Goal: Task Accomplishment & Management: Manage account settings

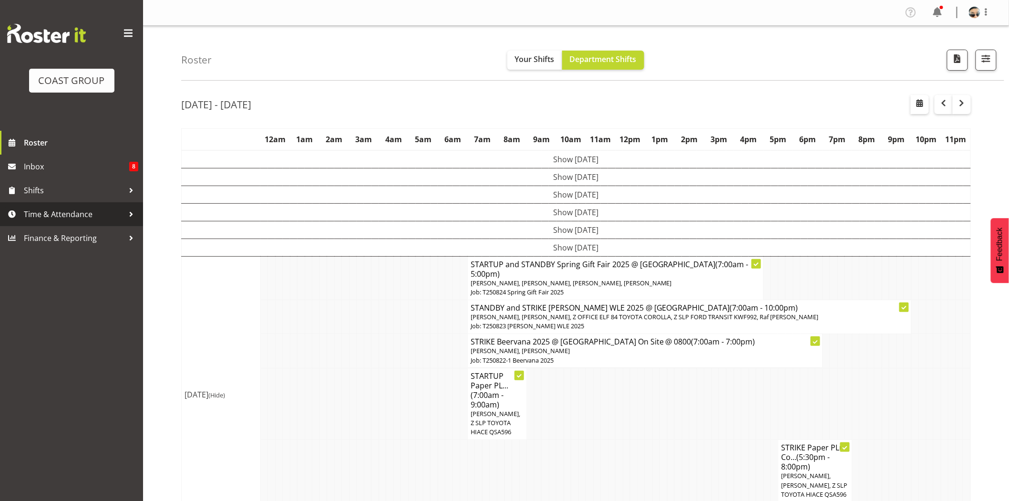
click at [115, 214] on span "Time & Attendance" at bounding box center [74, 214] width 100 height 14
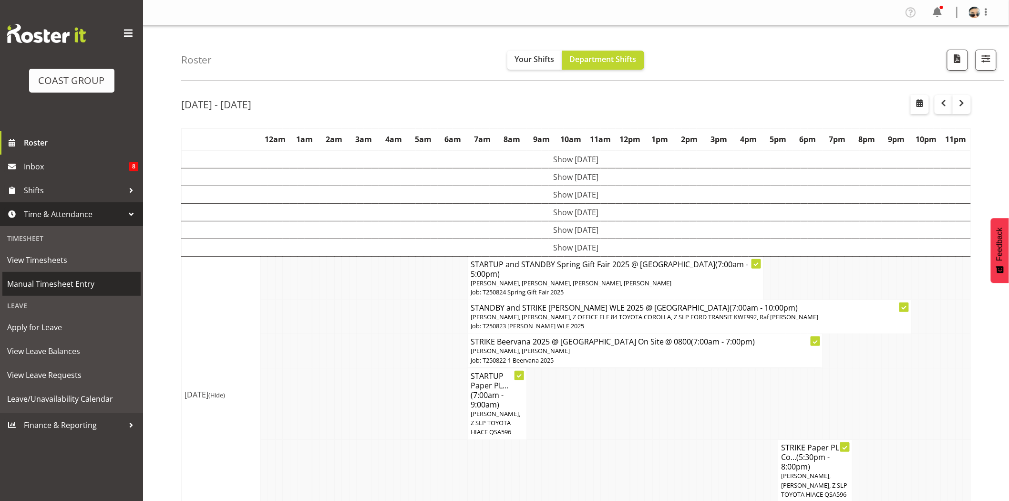
click at [88, 289] on span "Manual Timesheet Entry" at bounding box center [71, 284] width 129 height 14
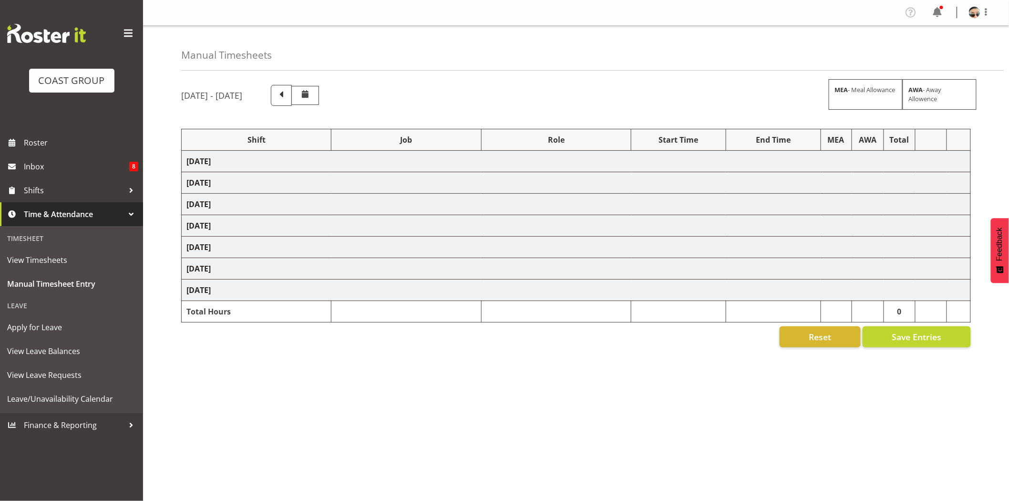
select select "77855"
select select "10210"
select select "66158"
select select "9150"
select select "77855"
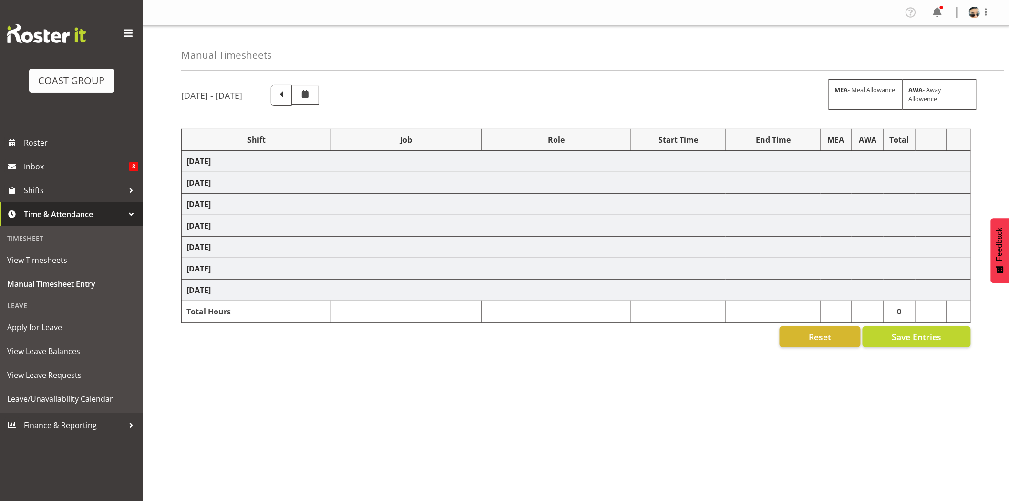
select select "10210"
select select "66158"
select select "9150"
select select "66158"
select select "9150"
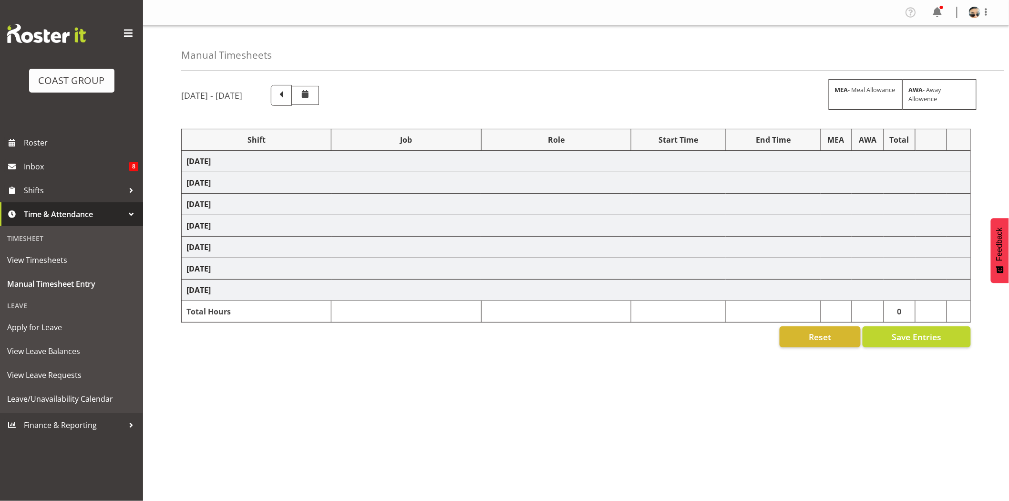
select select "66158"
select select "9150"
select select "66158"
select select "9150"
select select "66158"
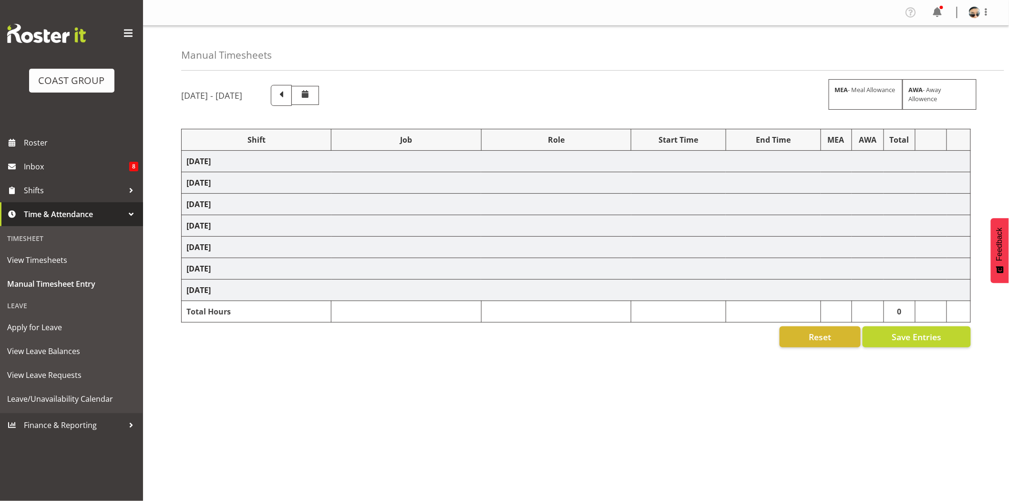
select select "9150"
select select "66158"
select select "9150"
select select "78200"
select select "10259"
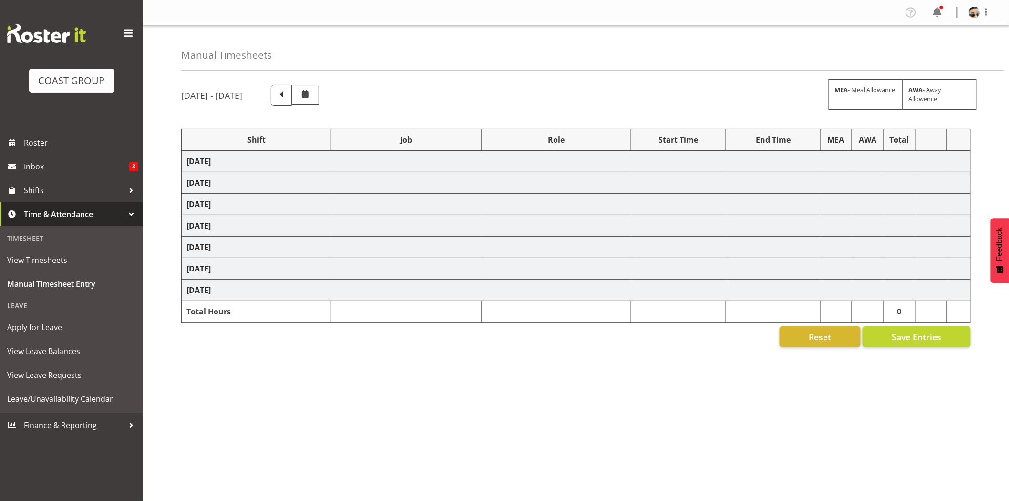
select select "68305"
select select "9353"
select select "66158"
select select "9150"
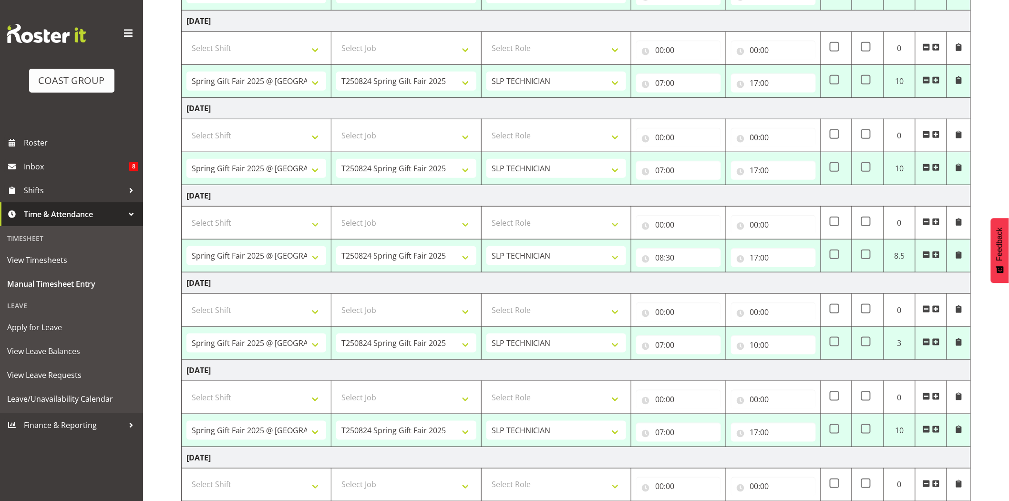
scroll to position [334, 0]
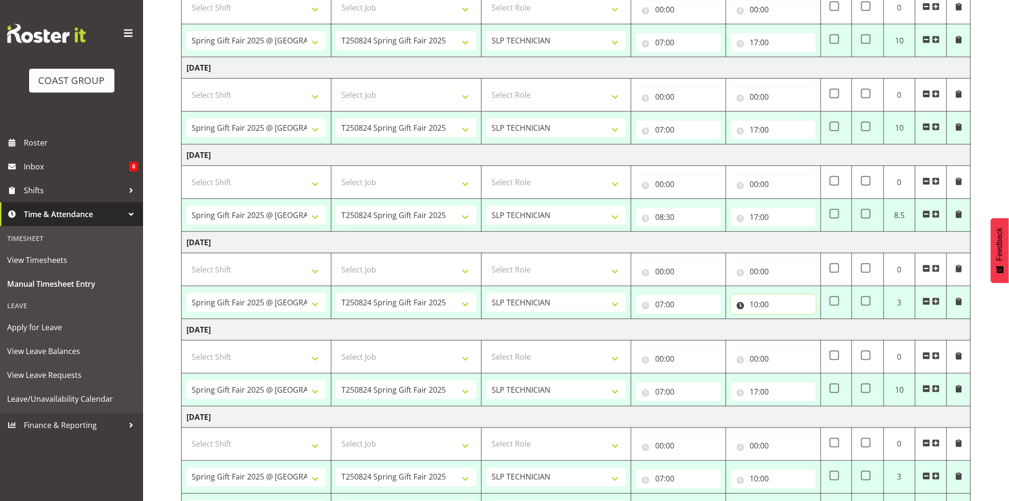
click at [773, 303] on input "10:00" at bounding box center [773, 304] width 85 height 19
click at [794, 331] on select "00 01 02 03 04 05 06 07 08 09 10 11 12 13 14 15 16 17 18 19 20 21 22 23" at bounding box center [796, 329] width 21 height 19
select select "11"
click at [786, 321] on select "00 01 02 03 04 05 06 07 08 09 10 11 12 13 14 15 16 17 18 19 20 21 22 23" at bounding box center [796, 329] width 21 height 19
type input "11:00"
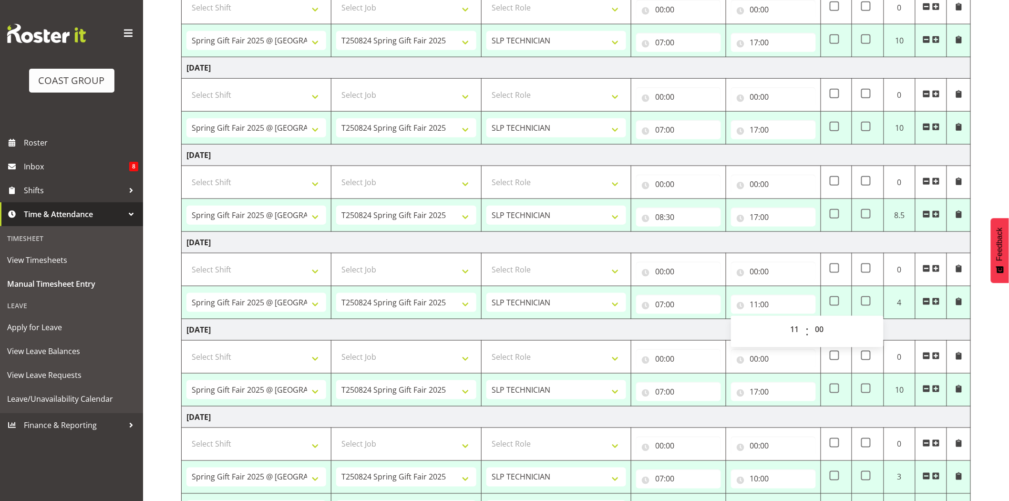
click at [802, 156] on td "[DATE]" at bounding box center [576, 155] width 789 height 21
click at [823, 245] on td "[DATE]" at bounding box center [576, 242] width 789 height 21
click at [770, 213] on input "17:00" at bounding box center [773, 217] width 85 height 19
click at [823, 240] on select "00 01 02 03 04 05 06 07 08 09 10 11 12 13 14 15 16 17 18 19 20 21 22 23 24 25 2…" at bounding box center [820, 241] width 21 height 19
select select "30"
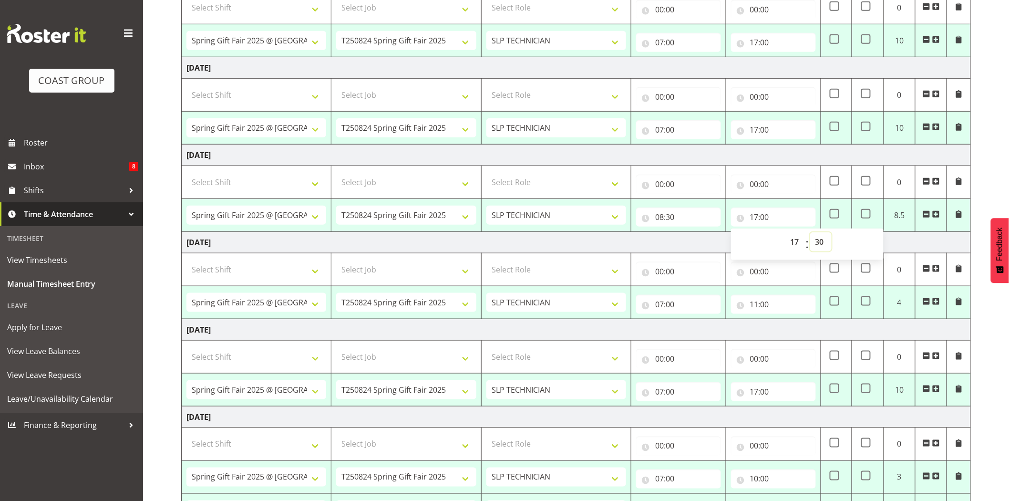
click at [810, 233] on select "00 01 02 03 04 05 06 07 08 09 10 11 12 13 14 15 16 17 18 19 20 21 22 23 24 25 2…" at bounding box center [820, 241] width 21 height 19
type input "17:30"
click at [786, 149] on td "[DATE]" at bounding box center [576, 155] width 789 height 21
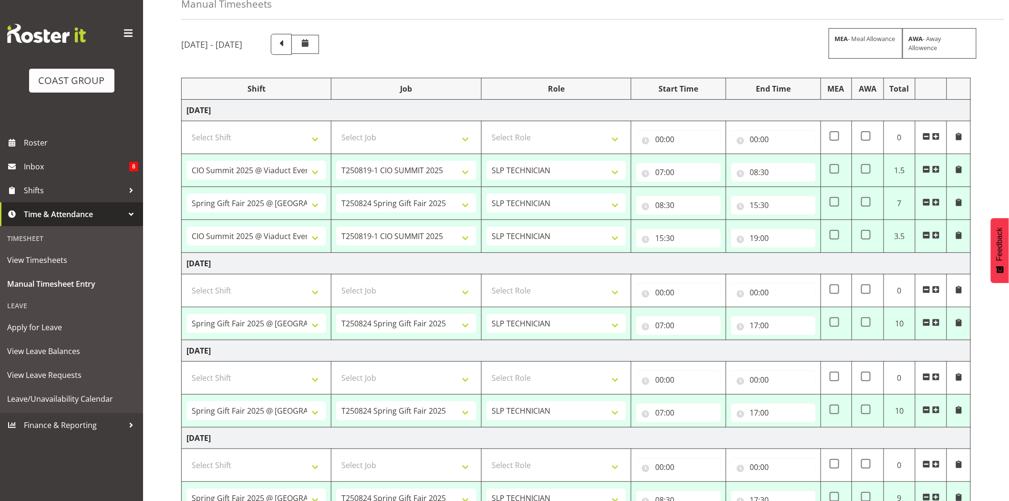
scroll to position [174, 0]
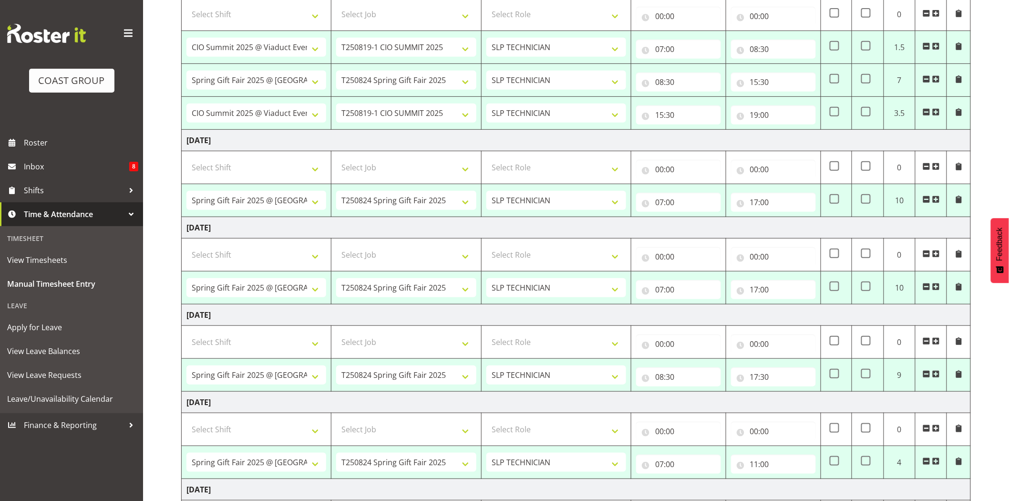
click at [648, 137] on td "[DATE]" at bounding box center [576, 140] width 789 height 21
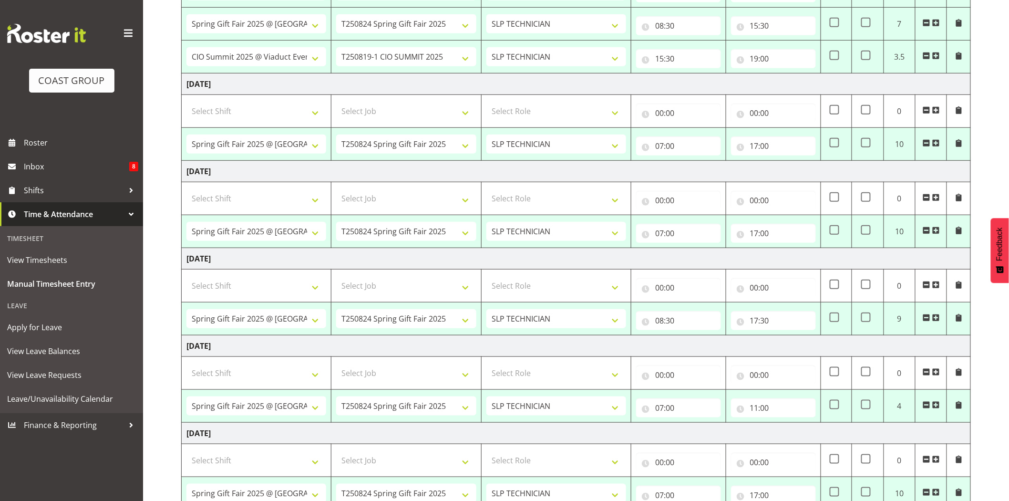
scroll to position [236, 0]
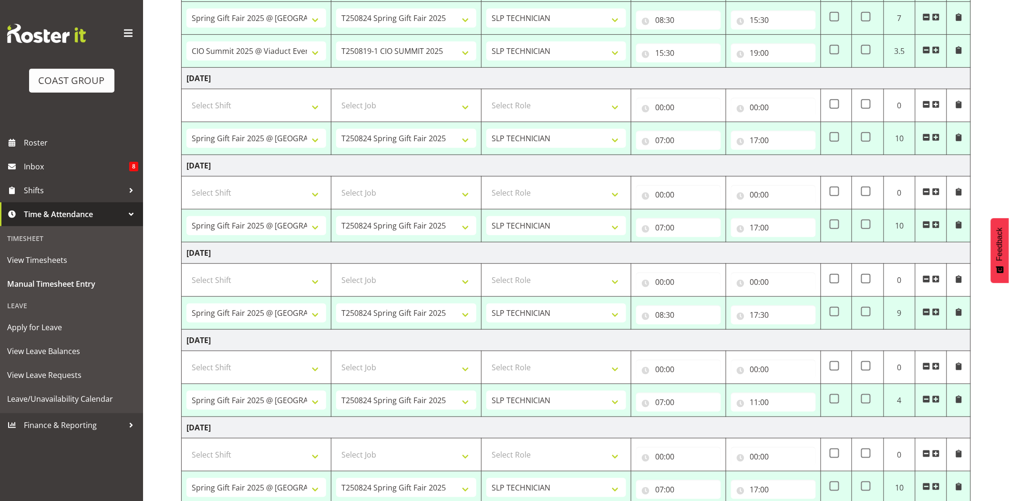
click at [594, 168] on td "[DATE]" at bounding box center [576, 165] width 789 height 21
click at [690, 69] on td "[DATE]" at bounding box center [576, 78] width 789 height 21
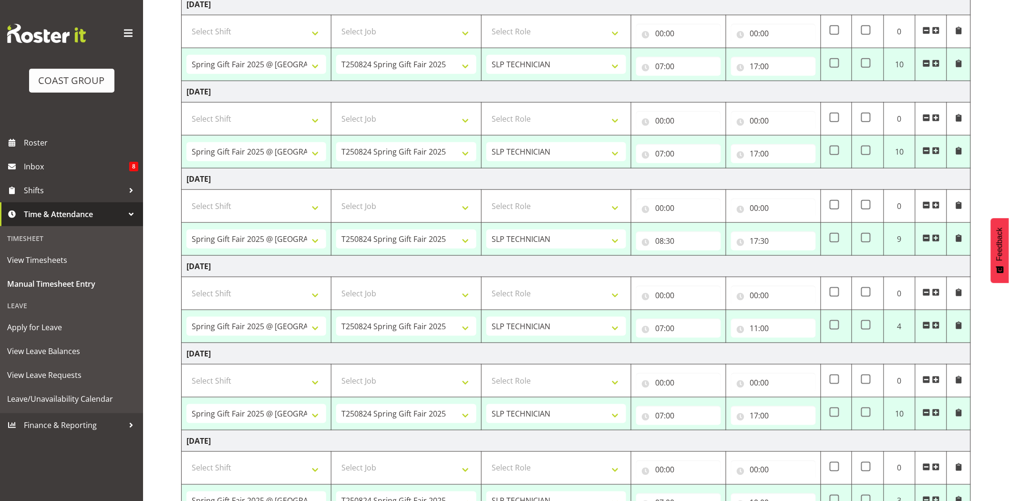
scroll to position [330, 0]
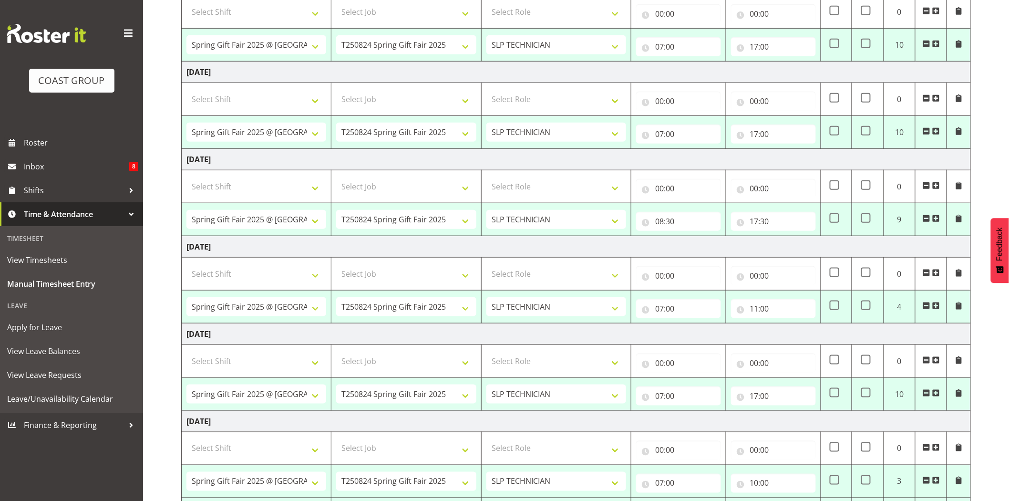
click at [720, 157] on td "[DATE]" at bounding box center [576, 159] width 789 height 21
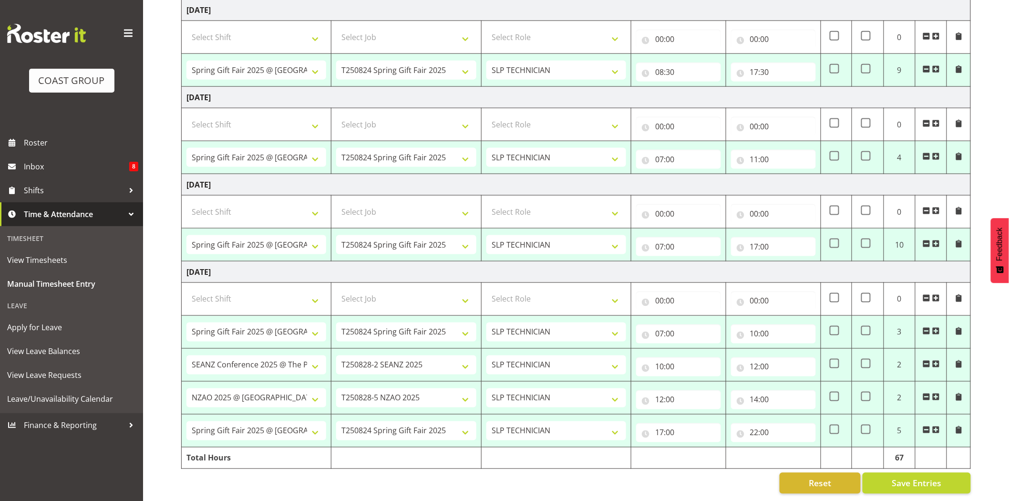
scroll to position [488, 0]
click at [938, 479] on span "Save Entries" at bounding box center [917, 483] width 50 height 12
select select "77855"
select select "10210"
type input "07:00"
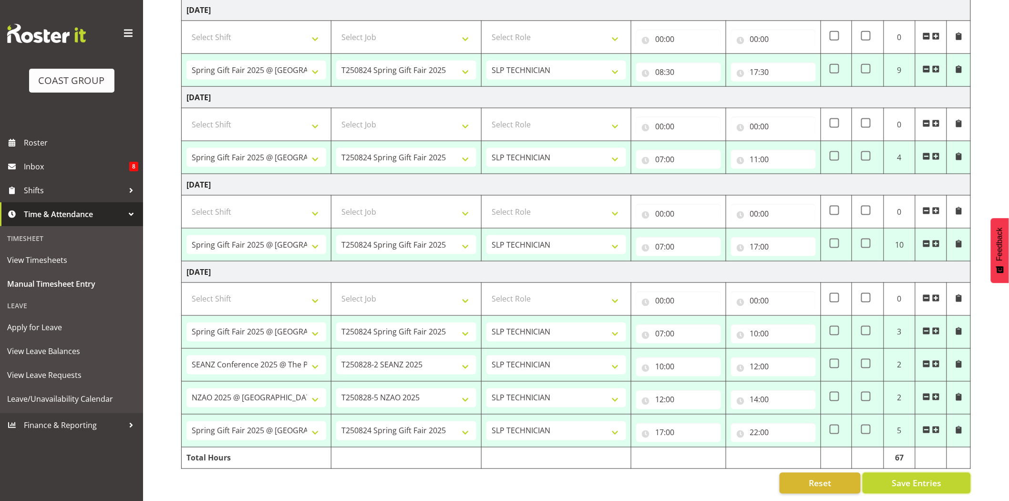
type input "08:30"
select select "66158"
select select "9150"
type input "08:30"
type input "15:30"
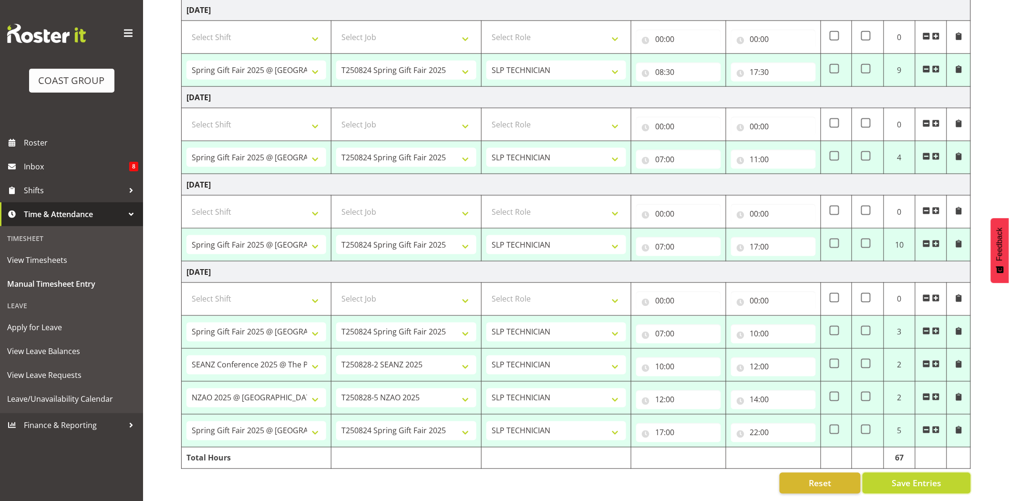
select select "77855"
select select "10210"
type input "15:30"
type input "19:00"
select select "66158"
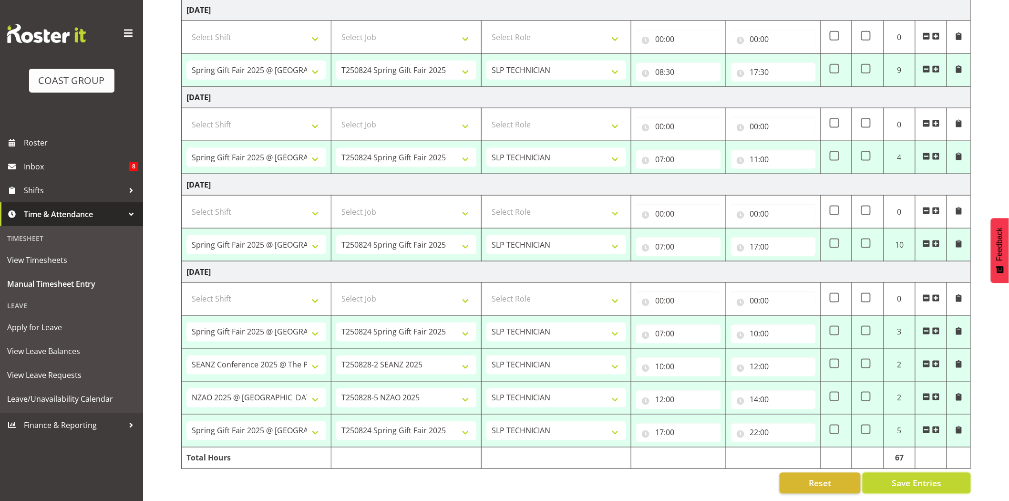
select select "9150"
type input "07:00"
type input "17:00"
select select "66158"
select select "9150"
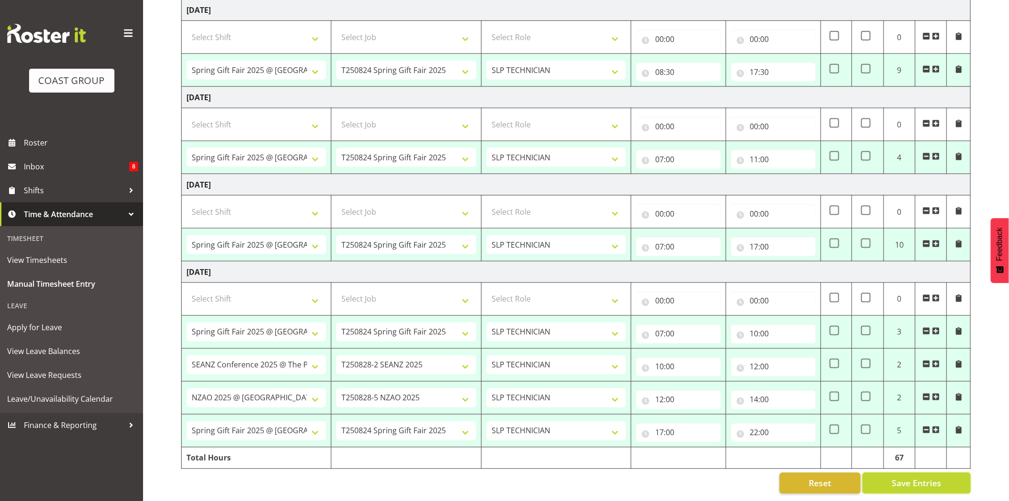
type input "07:00"
type input "17:00"
select select "66158"
select select "9150"
type input "08:30"
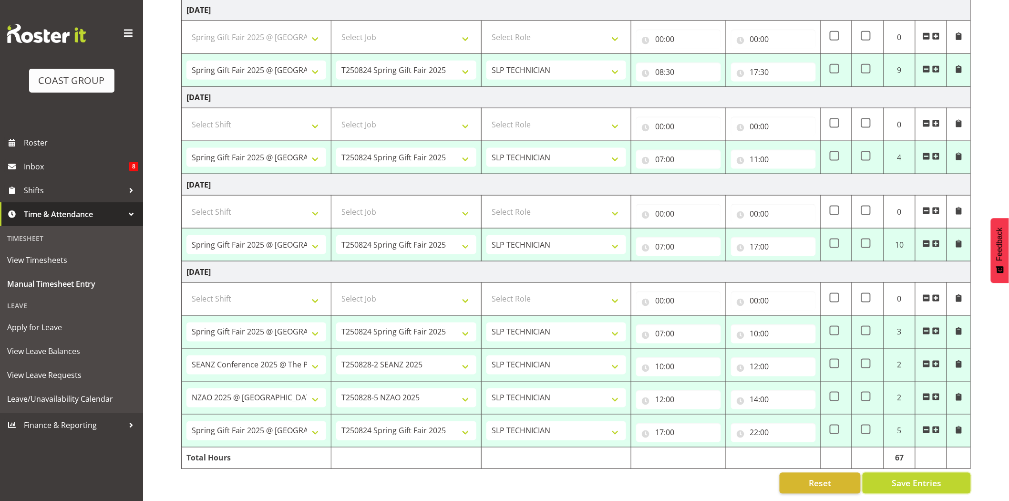
type input "17:30"
select select "66158"
select select "9150"
type input "07:00"
type input "11:00"
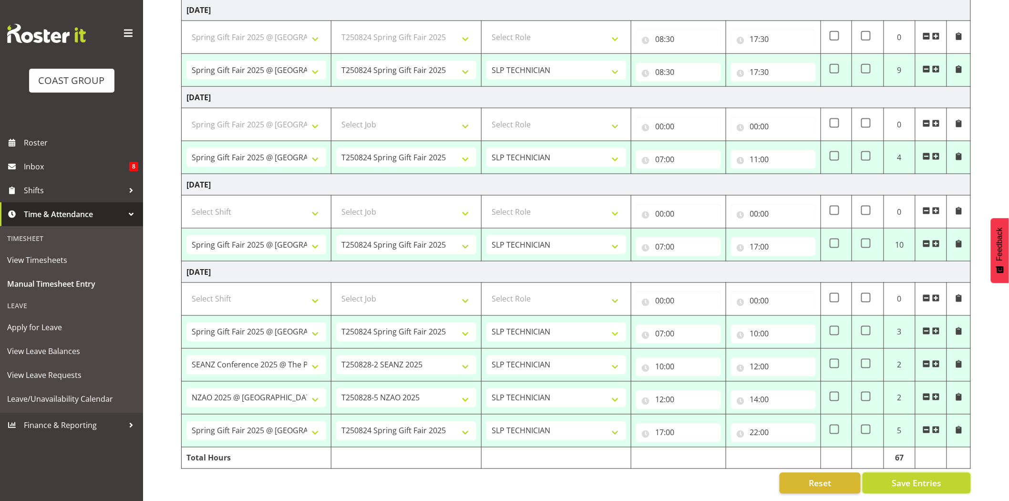
select select "66158"
select select "9150"
type input "07:00"
type input "17:00"
select select "66158"
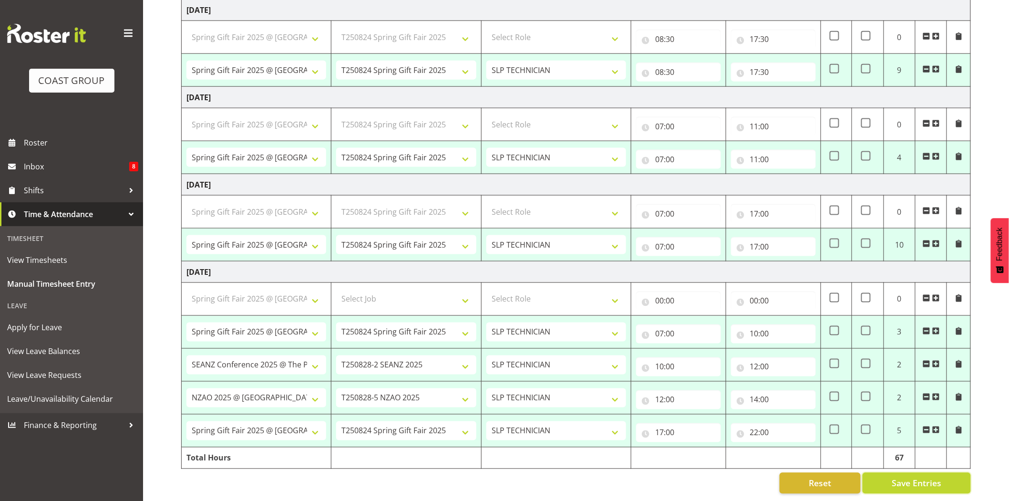
select select "9150"
type input "07:00"
type input "10:00"
select select "78200"
select select "10259"
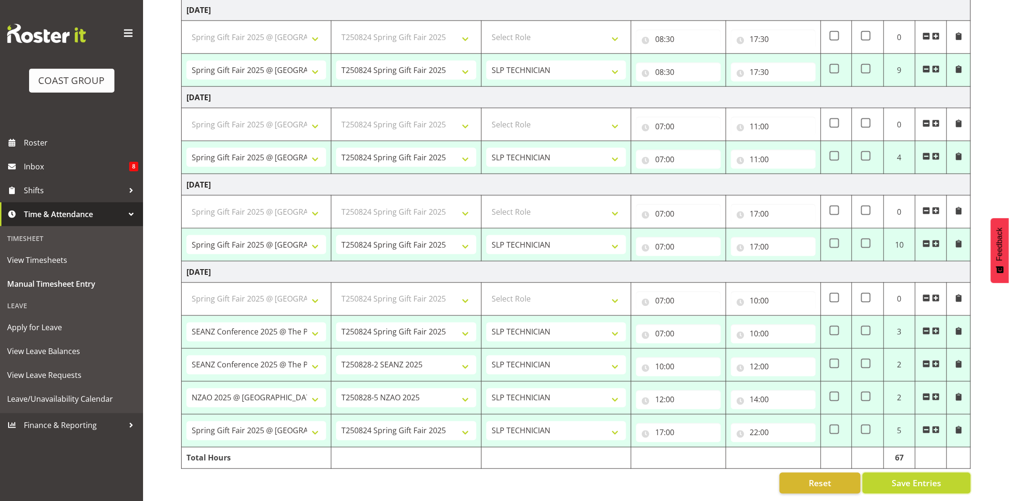
type input "10:00"
type input "12:00"
select select "68305"
select select "9353"
type input "12:00"
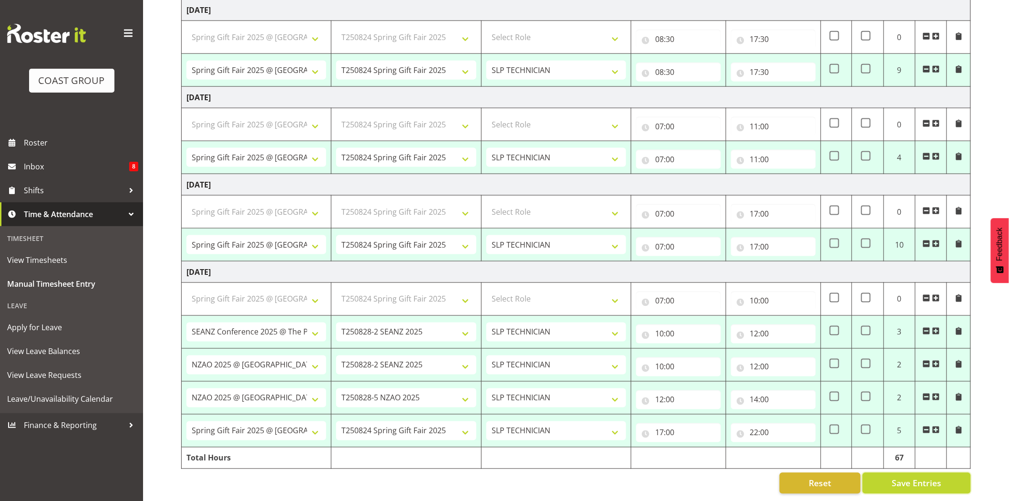
type input "14:00"
select select "66158"
select select "9150"
type input "17:00"
type input "22:00"
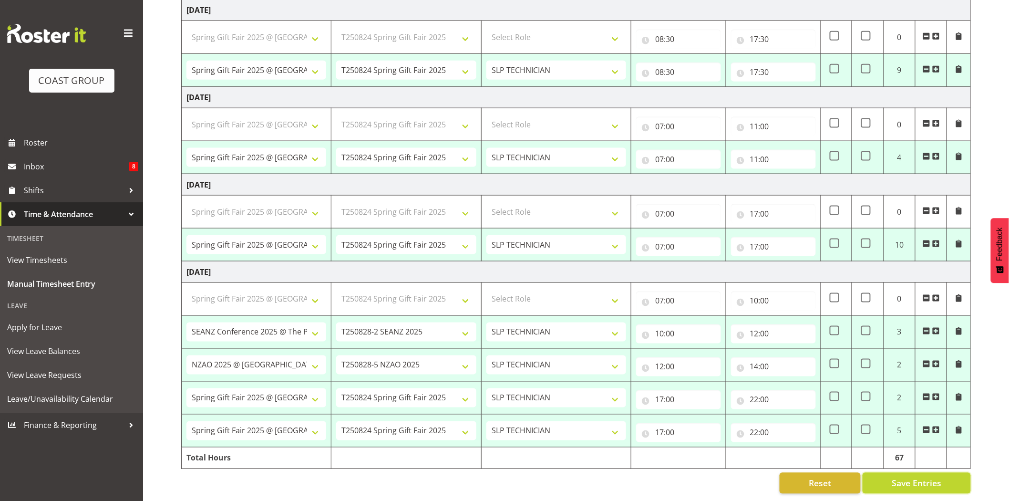
select select "66158"
select select "9150"
select select "66158"
select select "9150"
select select "66158"
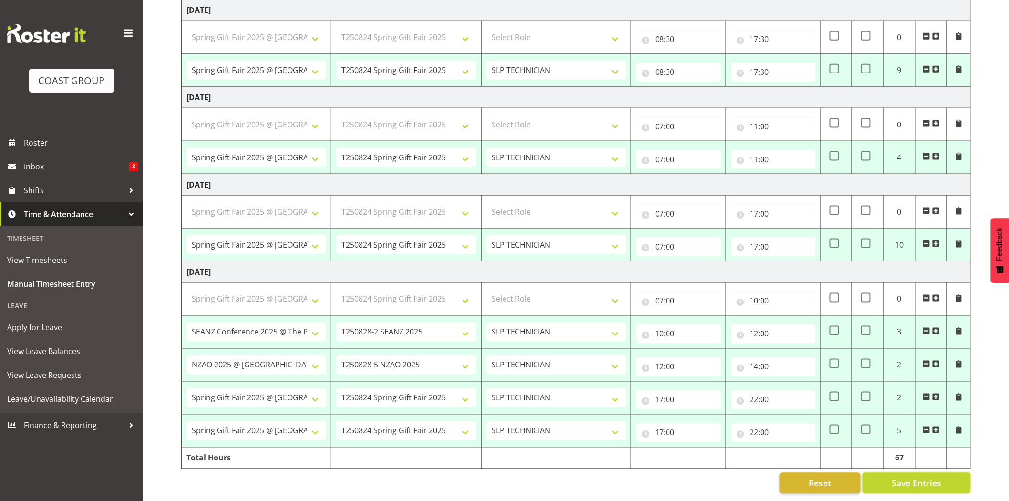
select select "9150"
select select "66158"
select select "9150"
select select "66158"
select select "9150"
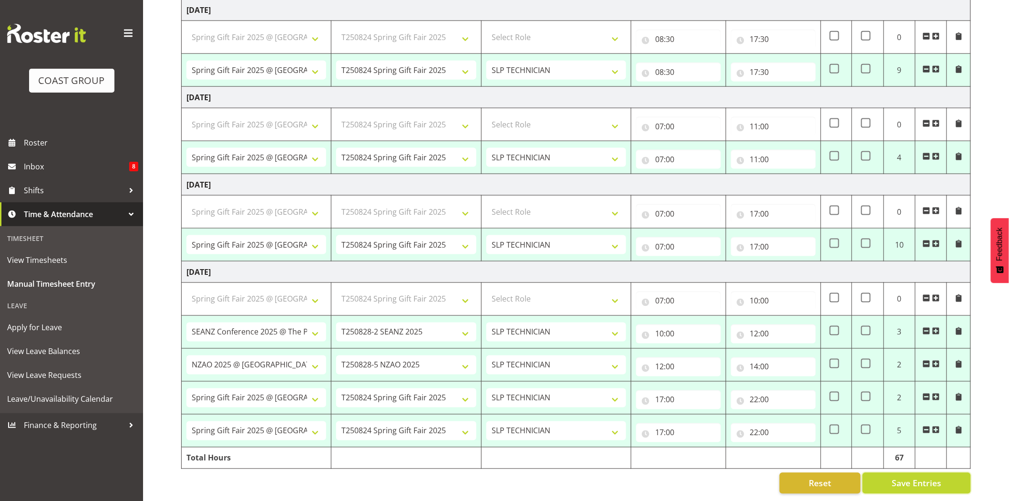
select select "66158"
select select "9150"
select select "78200"
select select "10259"
select select "68305"
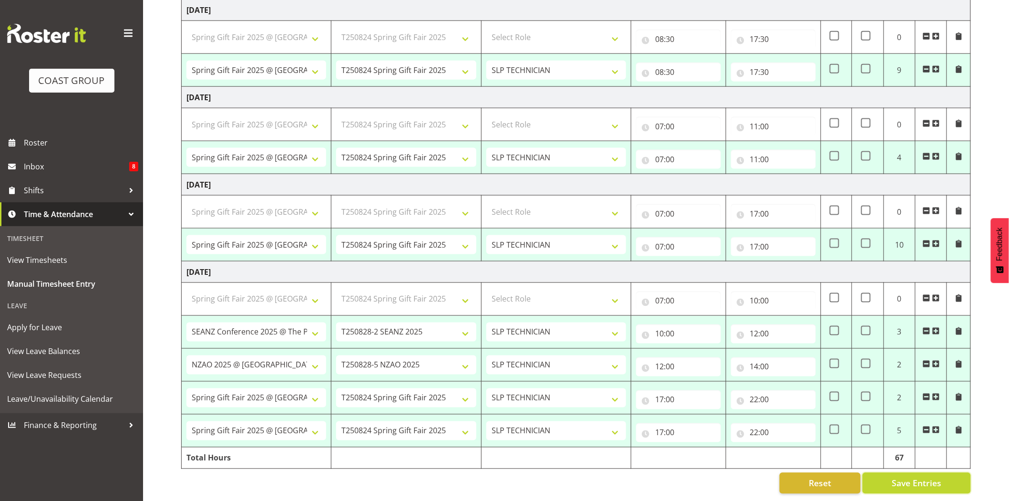
select select "9353"
select select "66158"
select select "9150"
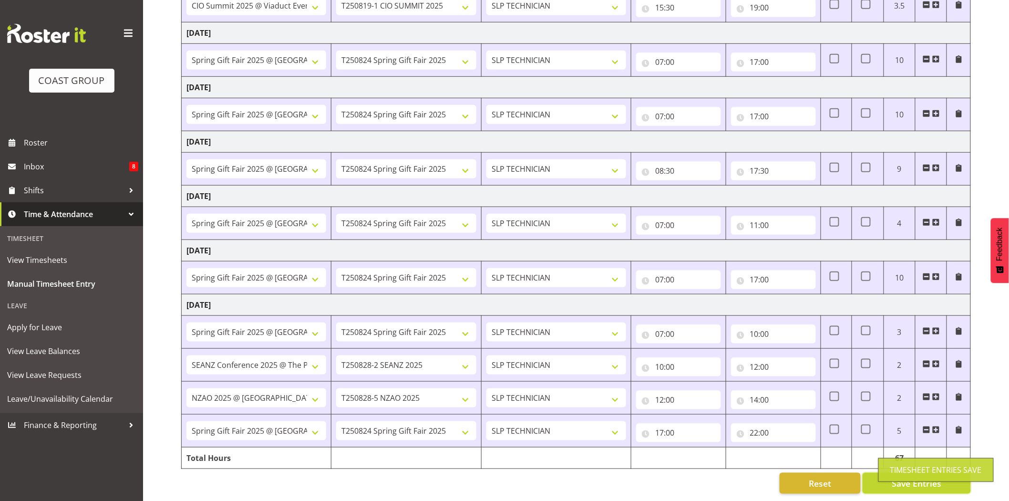
scroll to position [258, 0]
click at [651, 186] on td "[DATE]" at bounding box center [576, 196] width 789 height 21
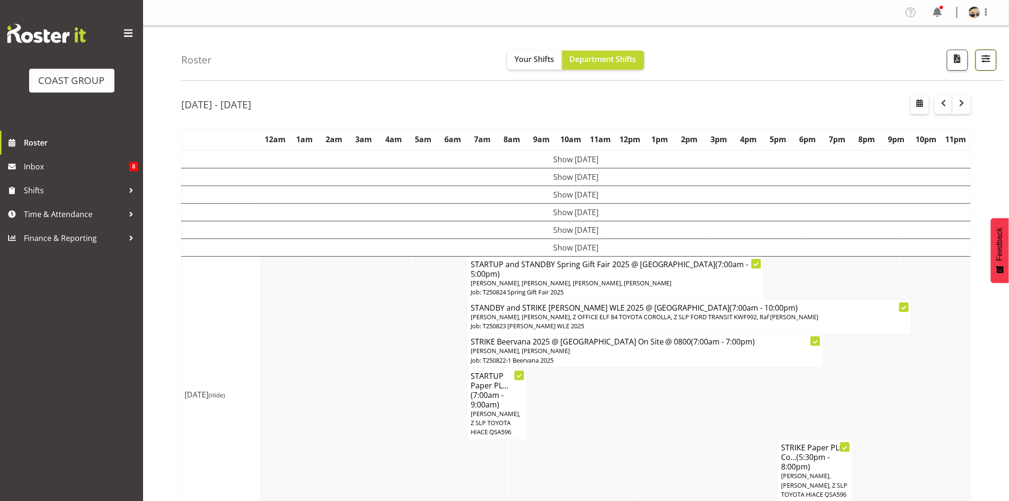
click at [990, 64] on span "button" at bounding box center [986, 58] width 12 height 12
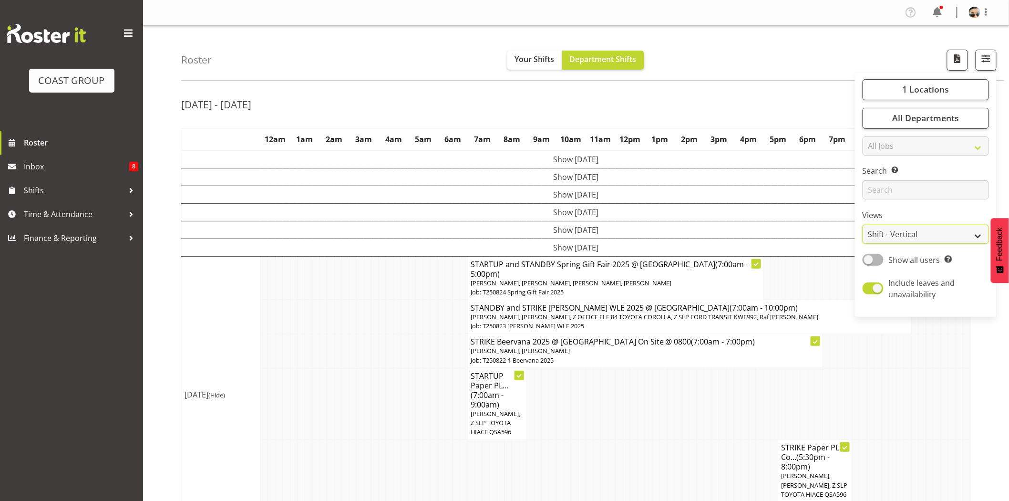
click at [941, 228] on select "Staff Role Shift - Horizontal Shift - Vertical Staff - Location" at bounding box center [926, 234] width 126 height 19
select select "staff"
click at [863, 225] on select "Staff Role Shift - Horizontal Shift - Vertical Staff - Location" at bounding box center [926, 234] width 126 height 19
click at [825, 65] on div "Roster Your Shifts Department Shifts 1 Locations Clear CARLTON EVENTS Carlton H…" at bounding box center [592, 53] width 823 height 55
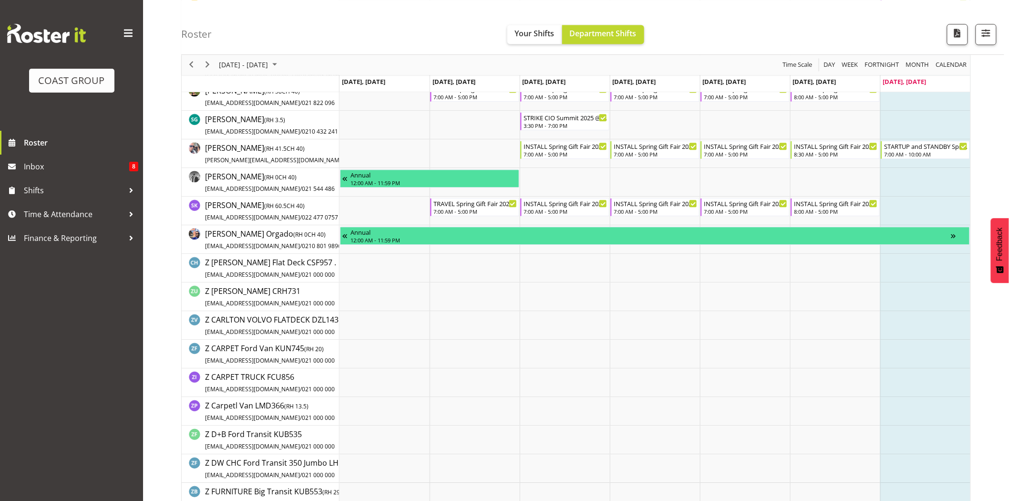
scroll to position [723, 0]
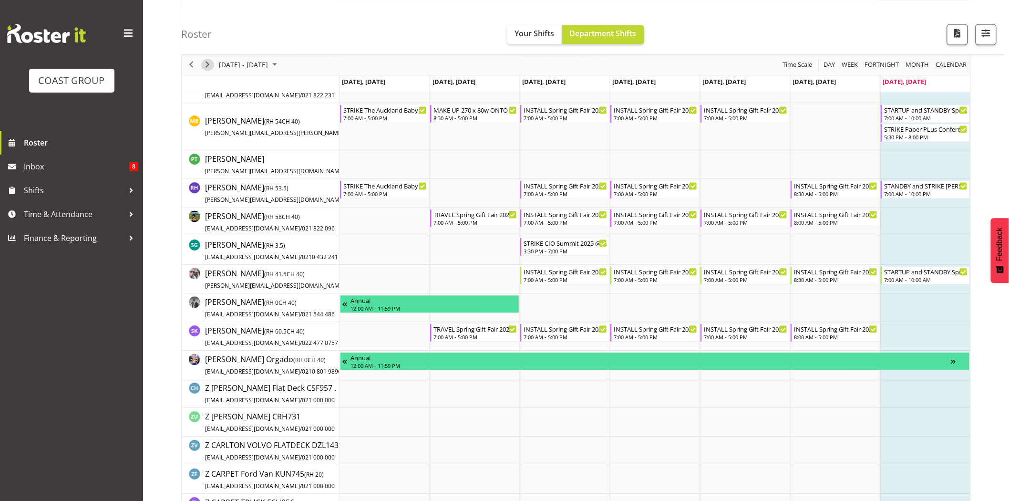
click at [207, 67] on span "Next" at bounding box center [207, 65] width 11 height 12
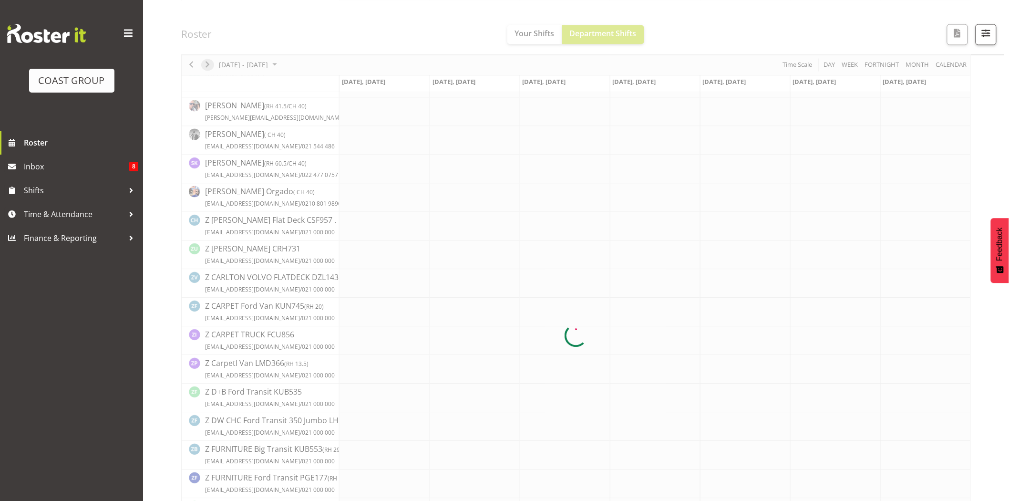
scroll to position [0, 0]
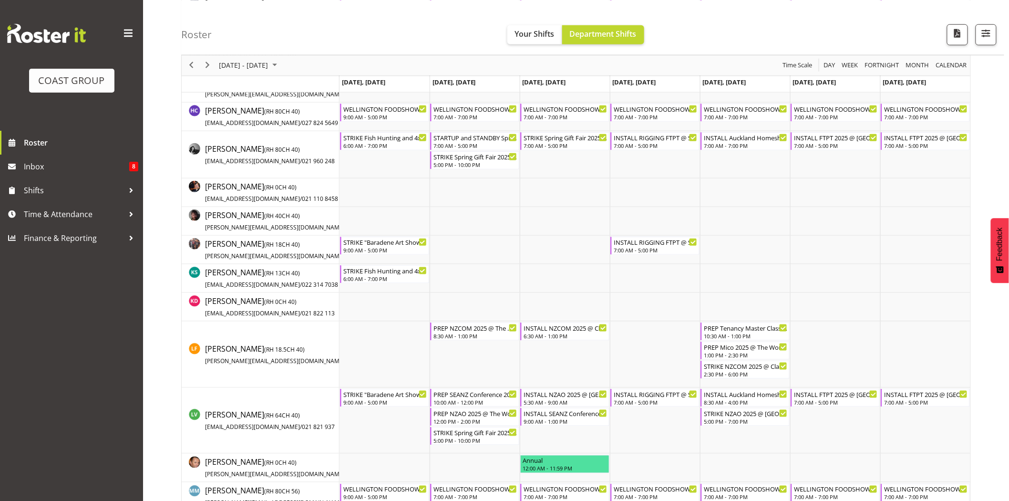
scroll to position [300, 0]
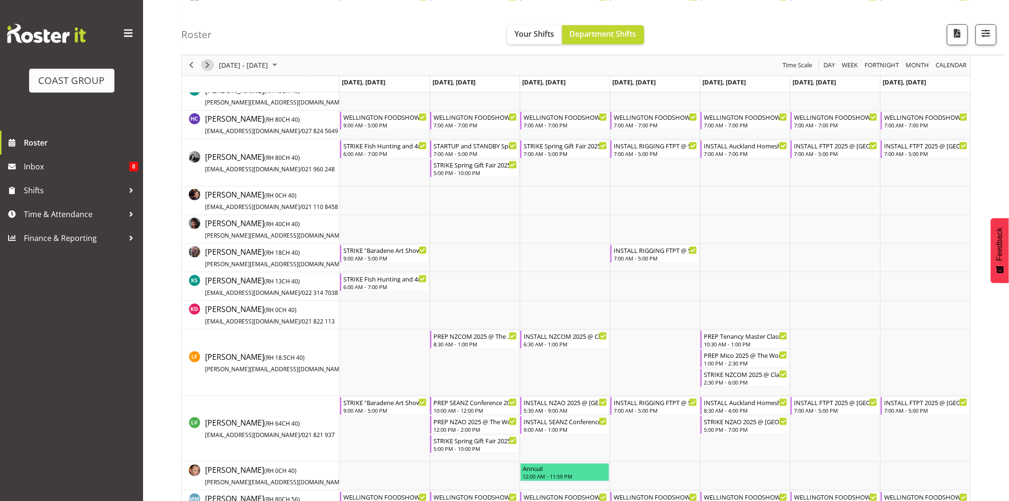
click at [210, 64] on span "Next" at bounding box center [207, 65] width 11 height 12
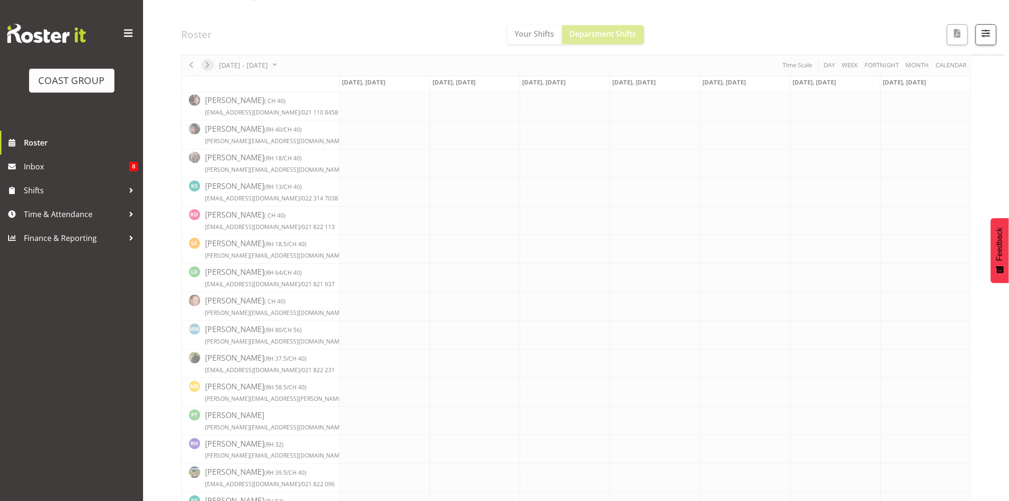
scroll to position [0, 0]
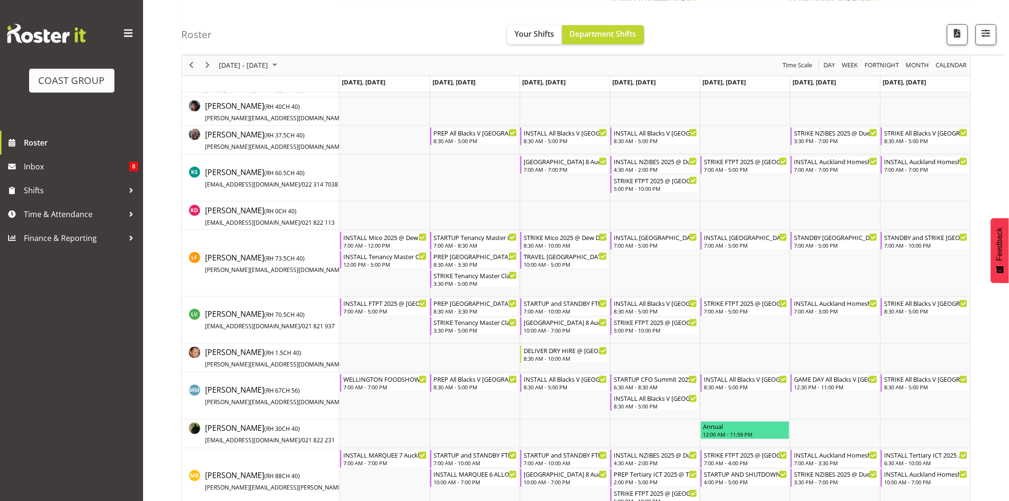
scroll to position [391, 0]
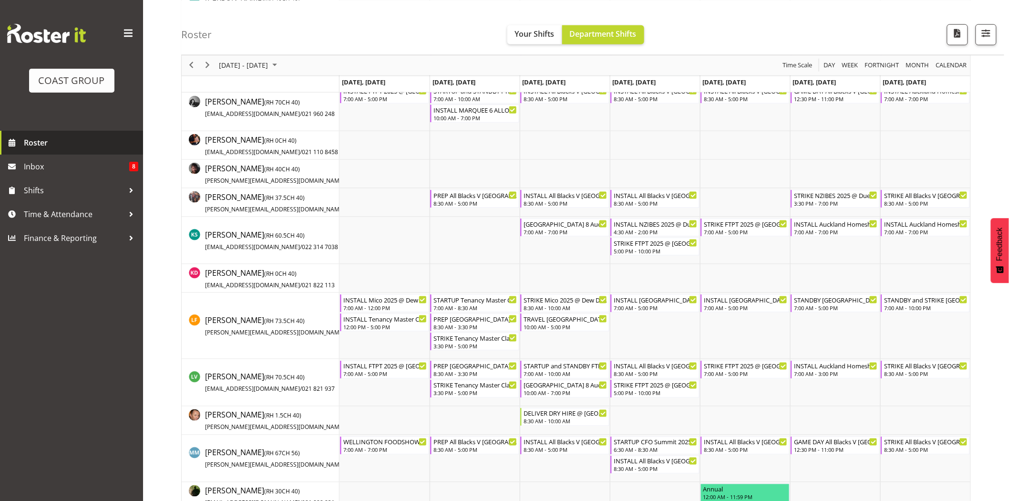
click at [31, 148] on span "Roster" at bounding box center [81, 142] width 114 height 14
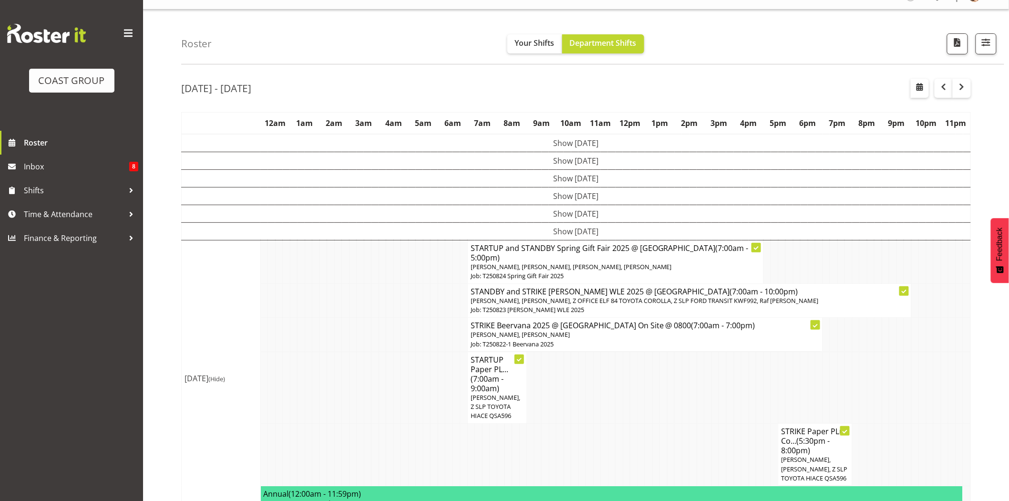
scroll to position [40, 0]
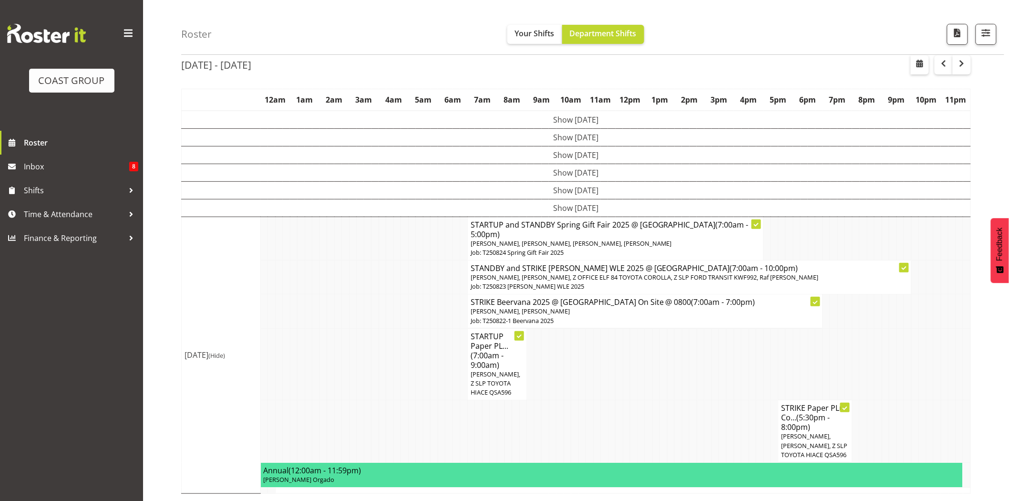
click at [604, 368] on td at bounding box center [605, 364] width 8 height 72
click at [797, 439] on span "Coel Phillips, Michel Bonette, Z SLP TOYOTA HIACE QSA596" at bounding box center [815, 445] width 66 height 27
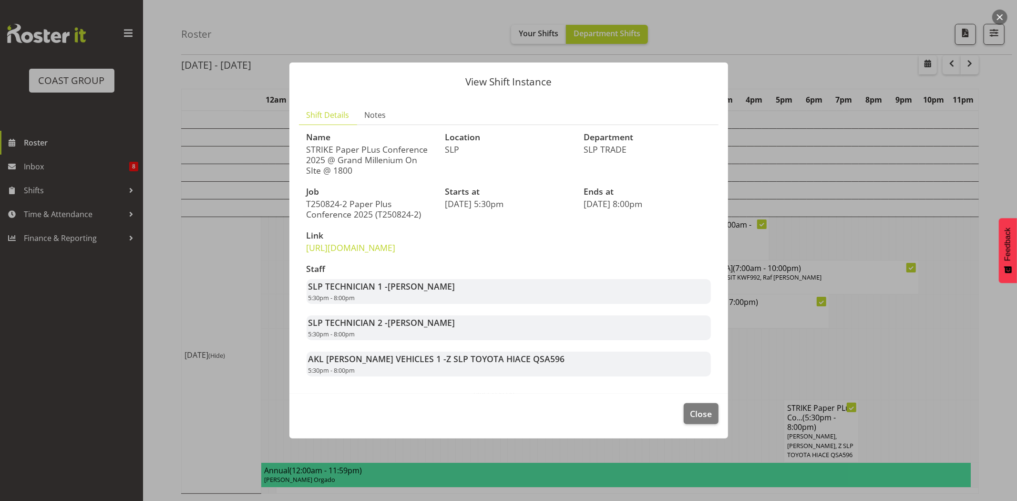
click at [639, 368] on div "AKL RYMER VEHICLES 1 - Z SLP TOYOTA HIACE QSA596 5:30pm - 8:00pm" at bounding box center [509, 364] width 405 height 25
click at [707, 420] on span "Close" at bounding box center [701, 413] width 22 height 12
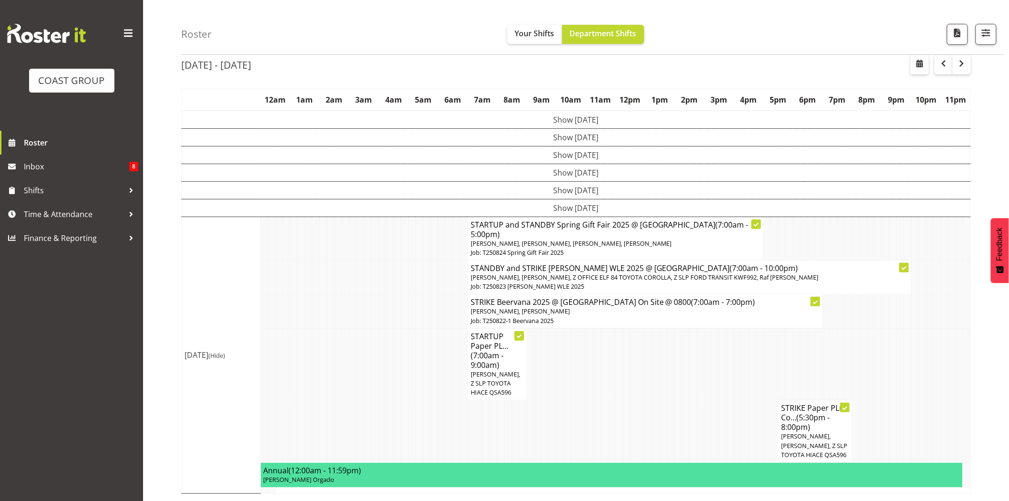
click at [707, 426] on td at bounding box center [709, 431] width 8 height 62
